Goal: Task Accomplishment & Management: Use online tool/utility

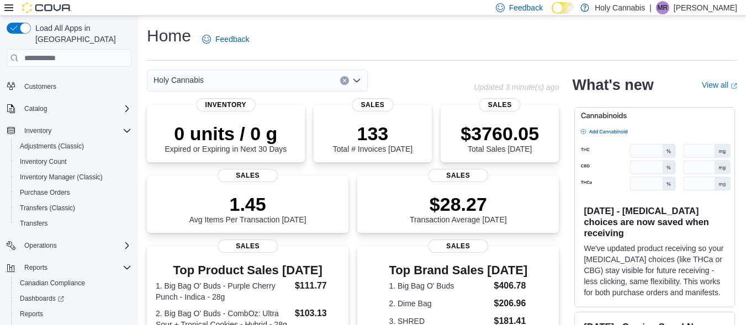
scroll to position [71, 0]
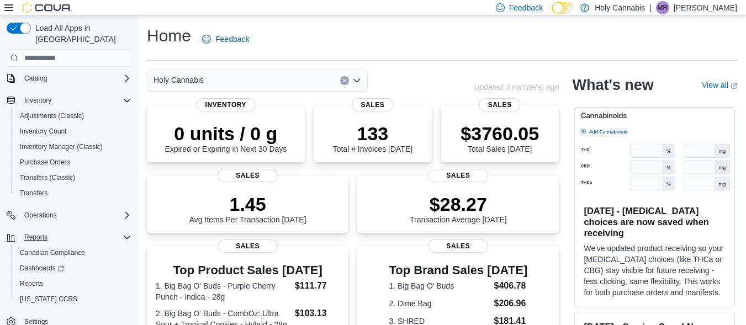
click at [129, 233] on icon "Complex example" at bounding box center [127, 237] width 9 height 9
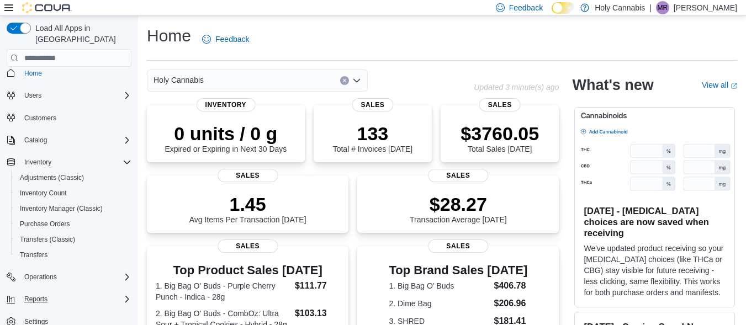
scroll to position [9, 0]
click at [125, 296] on icon "Complex example" at bounding box center [126, 299] width 3 height 7
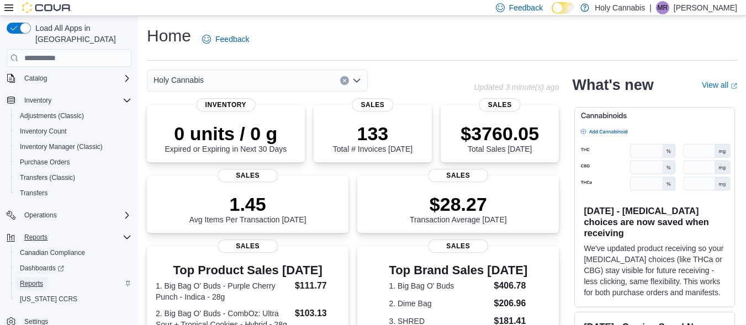
click at [36, 279] on span "Reports" at bounding box center [31, 283] width 23 height 9
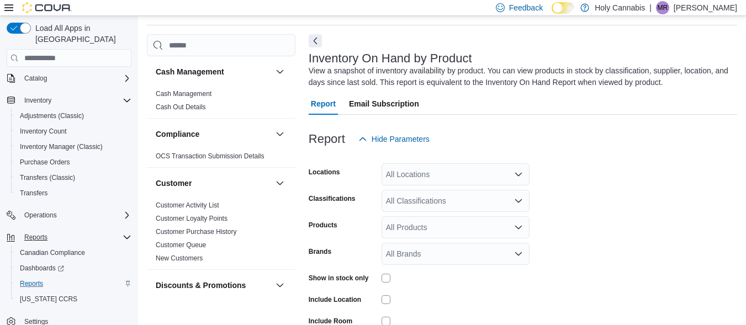
scroll to position [37, 0]
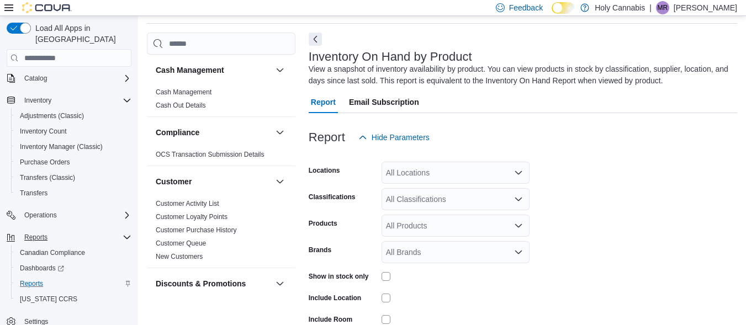
click at [432, 173] on div "All Locations" at bounding box center [456, 173] width 148 height 22
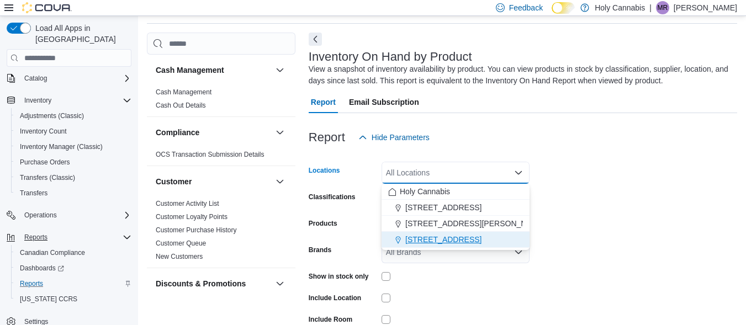
click at [482, 236] on span "[STREET_ADDRESS]" at bounding box center [443, 239] width 76 height 11
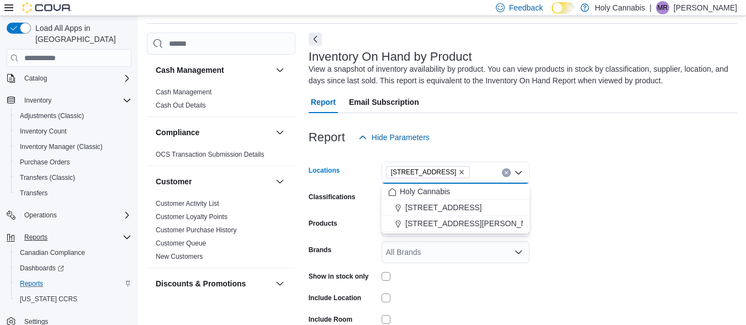
click at [581, 210] on form "Locations [STREET_ADDRESS] [GEOGRAPHIC_DATA] box. Selected. [STREET_ADDRESS]. P…" at bounding box center [523, 265] width 429 height 232
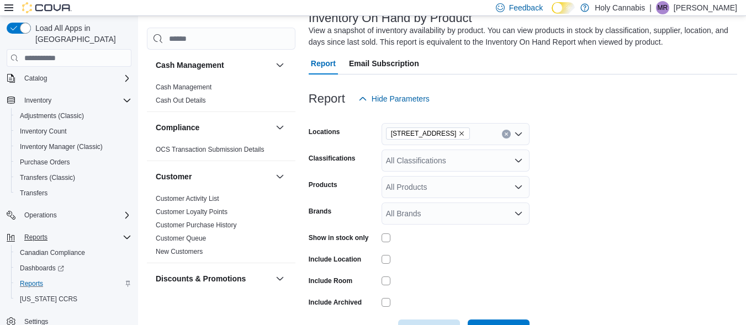
scroll to position [114, 0]
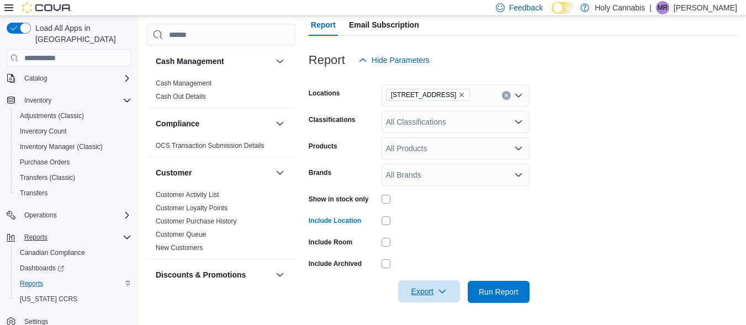
click at [429, 295] on span "Export" at bounding box center [429, 292] width 49 height 22
click at [420, 228] on span "Export to Excel" at bounding box center [431, 225] width 50 height 9
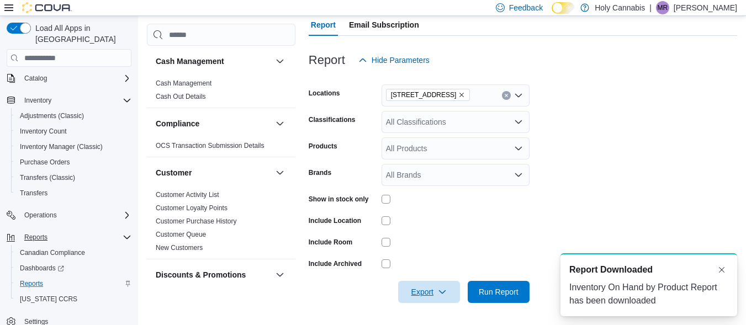
scroll to position [0, 0]
